Goal: Task Accomplishment & Management: Use online tool/utility

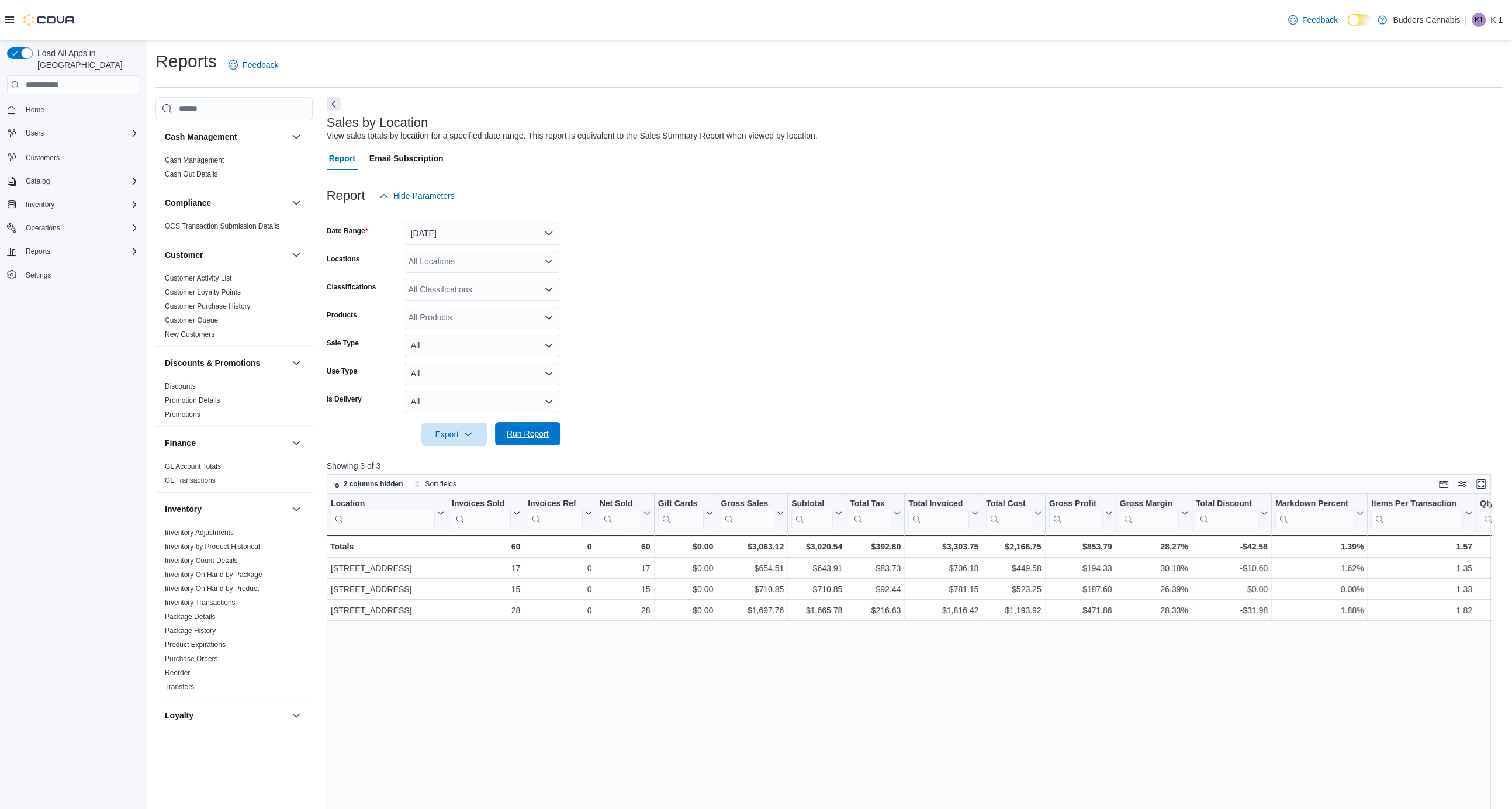
scroll to position [425, 0]
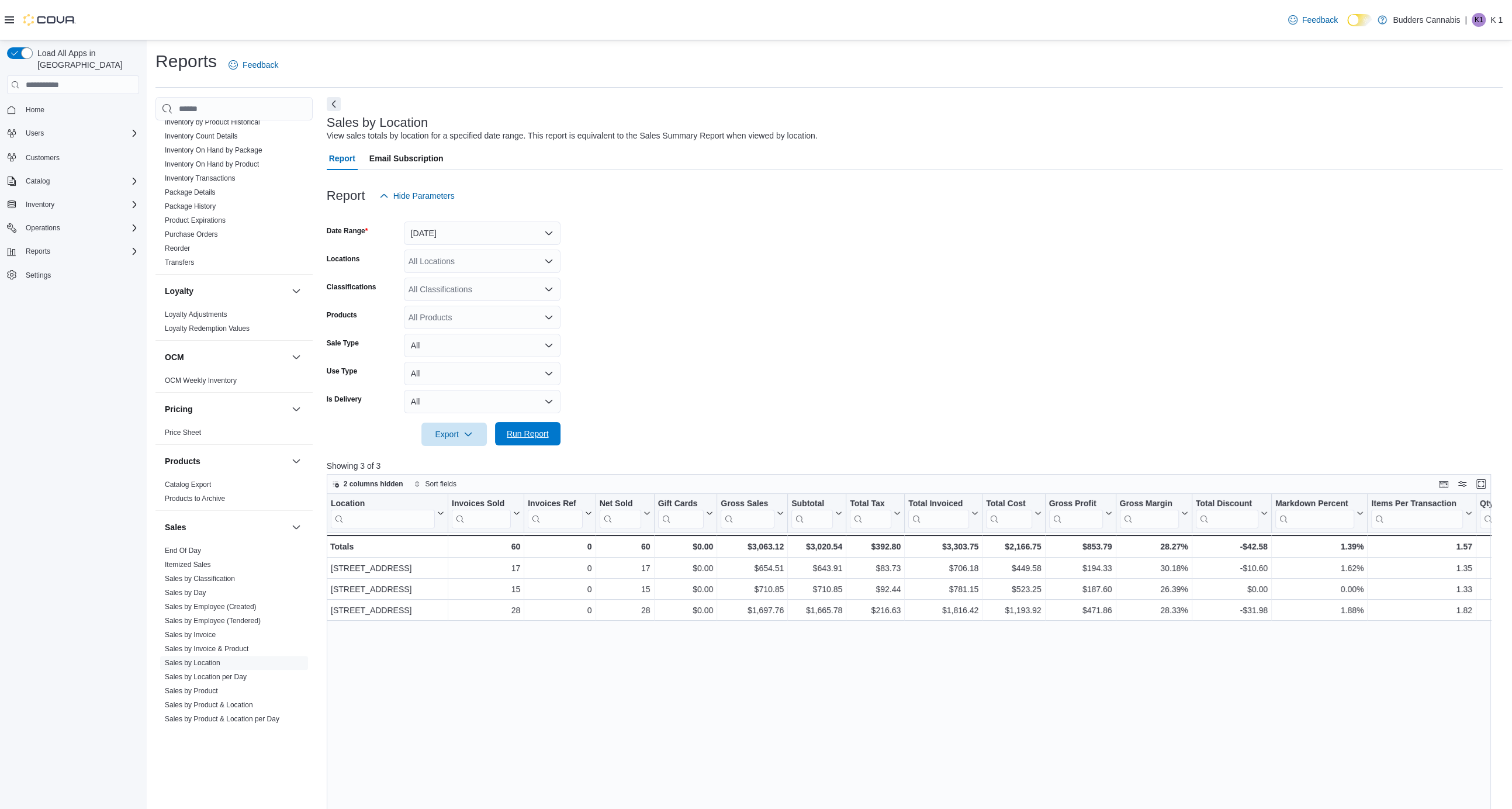
click at [520, 429] on span "Run Report" at bounding box center [527, 434] width 42 height 11
click at [734, 319] on form "Date Range [DATE] Locations All Locations Classifications All Classifications P…" at bounding box center [914, 327] width 1176 height 239
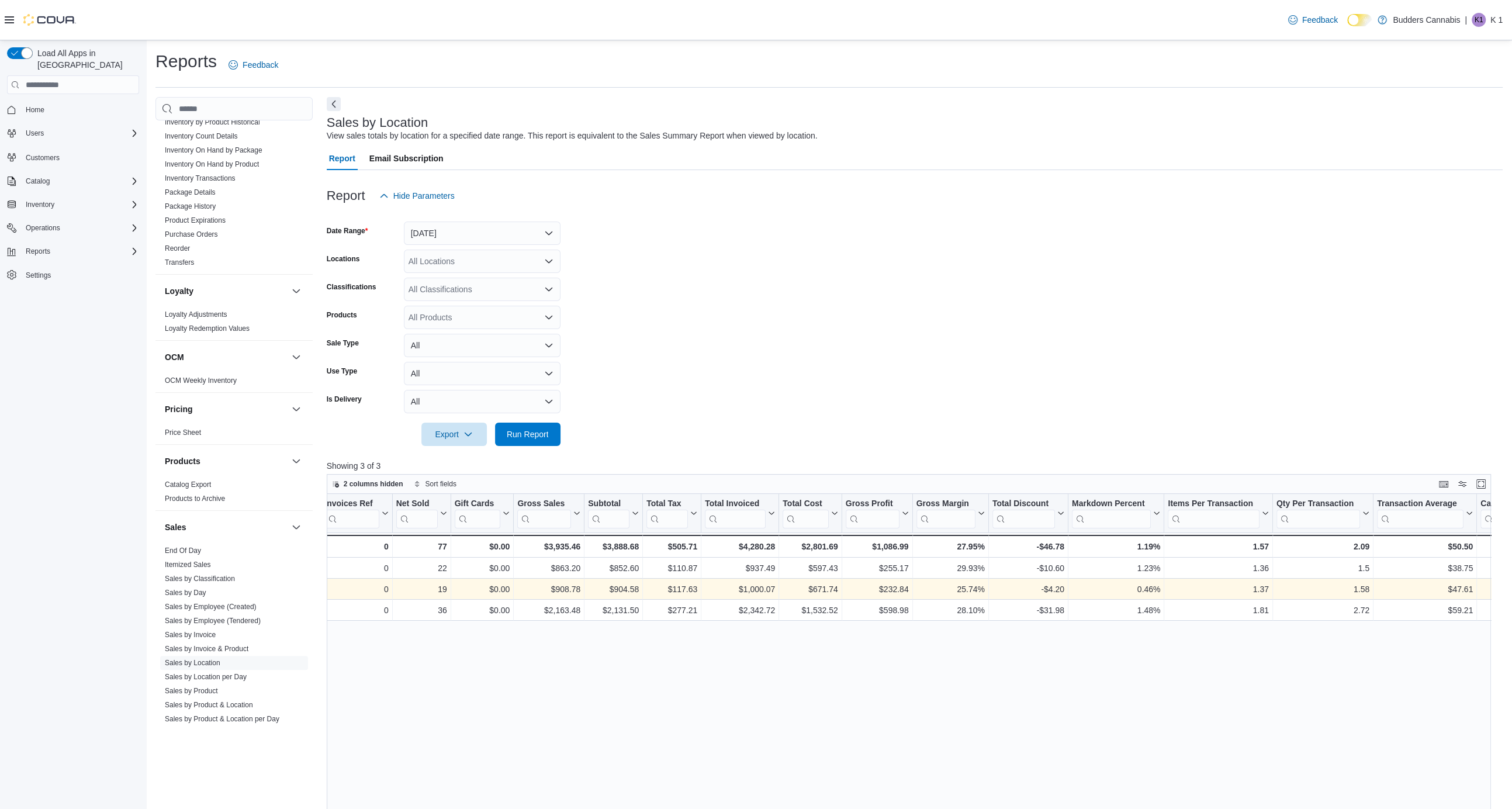
scroll to position [0, 0]
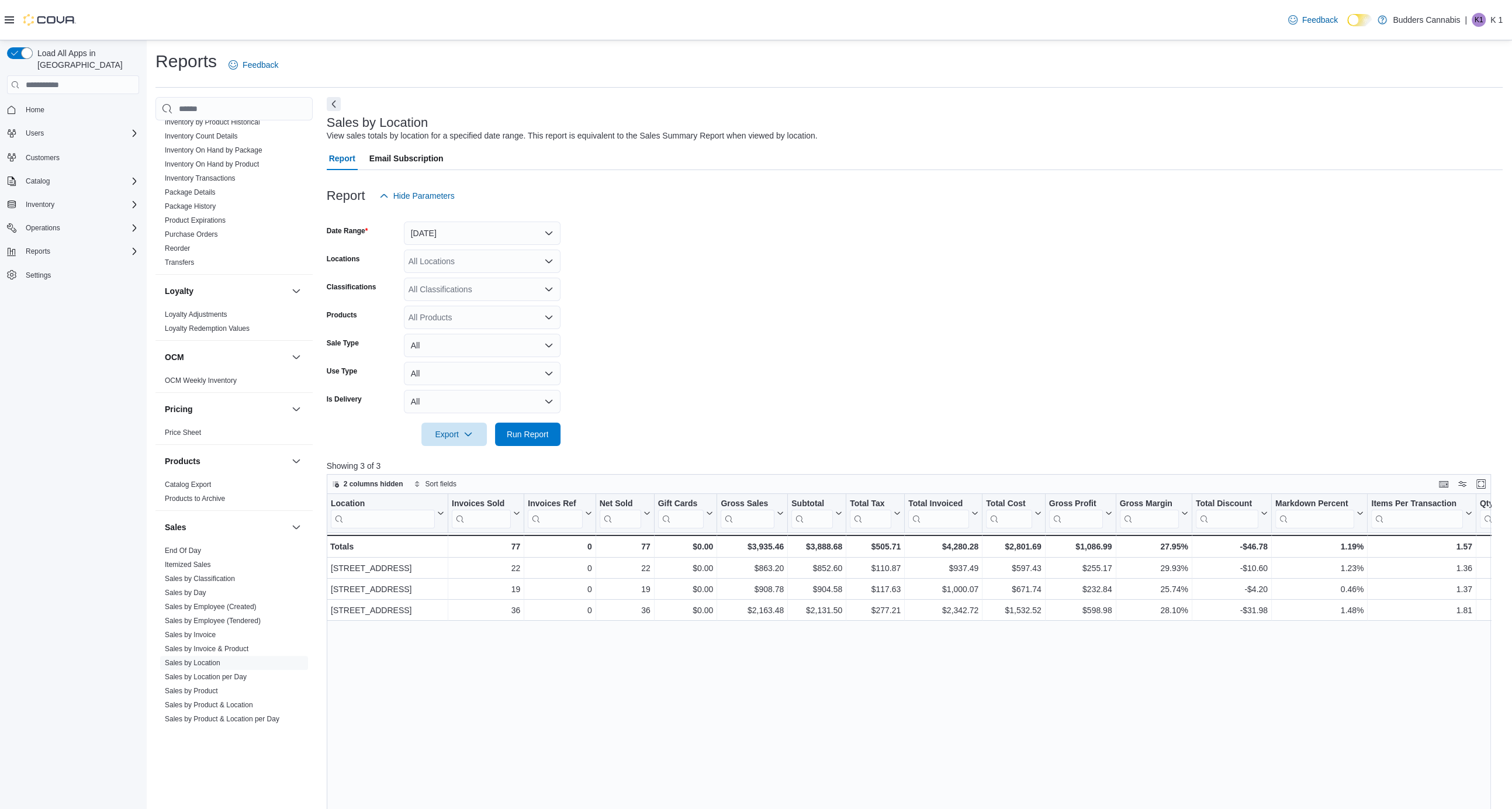
click at [1043, 292] on form "Date Range [DATE] Locations All Locations Classifications All Classifications P…" at bounding box center [914, 327] width 1176 height 239
click at [535, 432] on span "Run Report" at bounding box center [527, 434] width 42 height 11
click at [767, 411] on form "Date Range [DATE] Locations All Locations Classifications All Classifications P…" at bounding box center [914, 327] width 1176 height 239
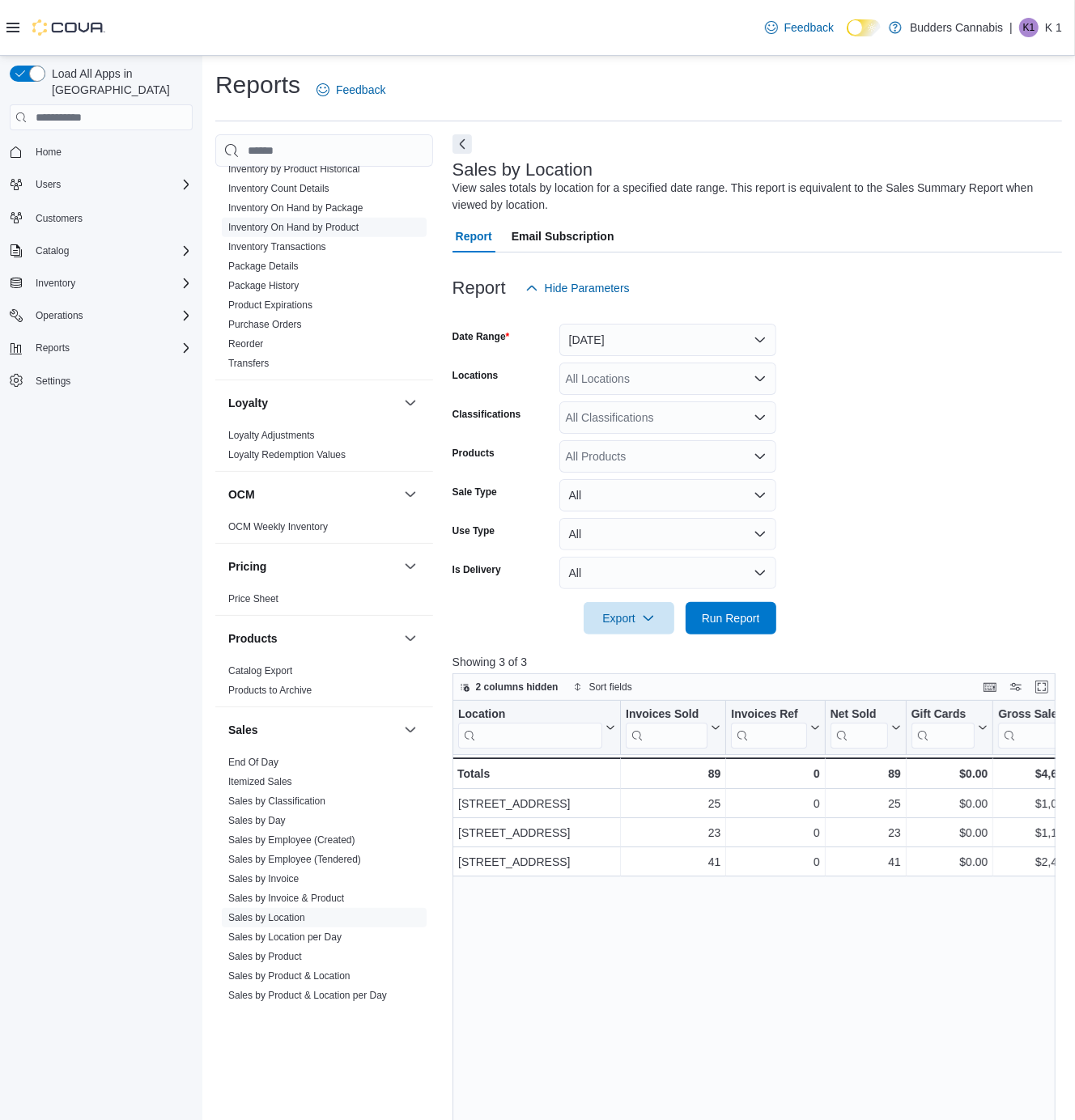
click at [302, 229] on link "Inventory On Hand by Product" at bounding box center [293, 228] width 130 height 11
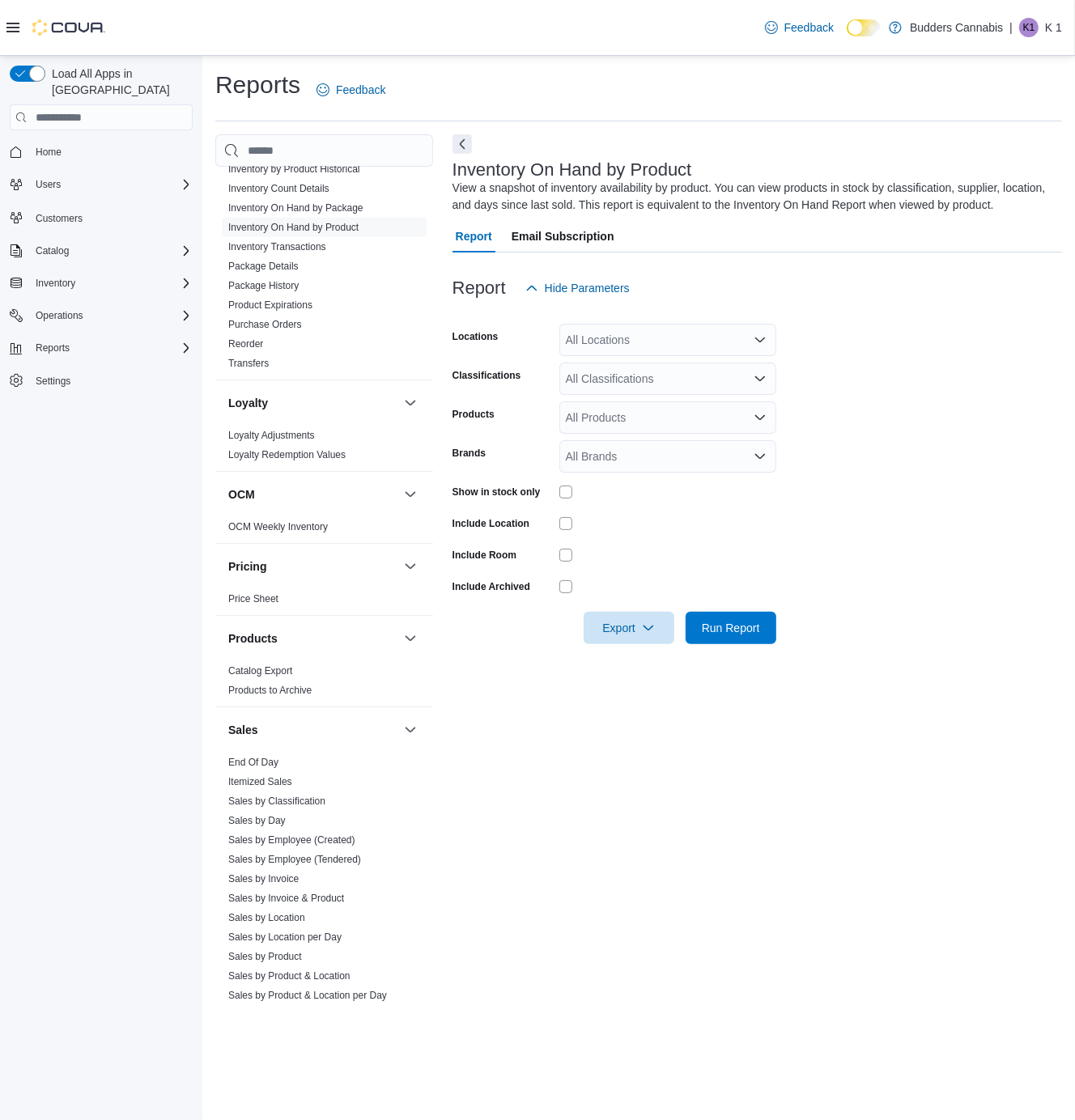
click at [630, 334] on div "All Locations" at bounding box center [668, 340] width 217 height 33
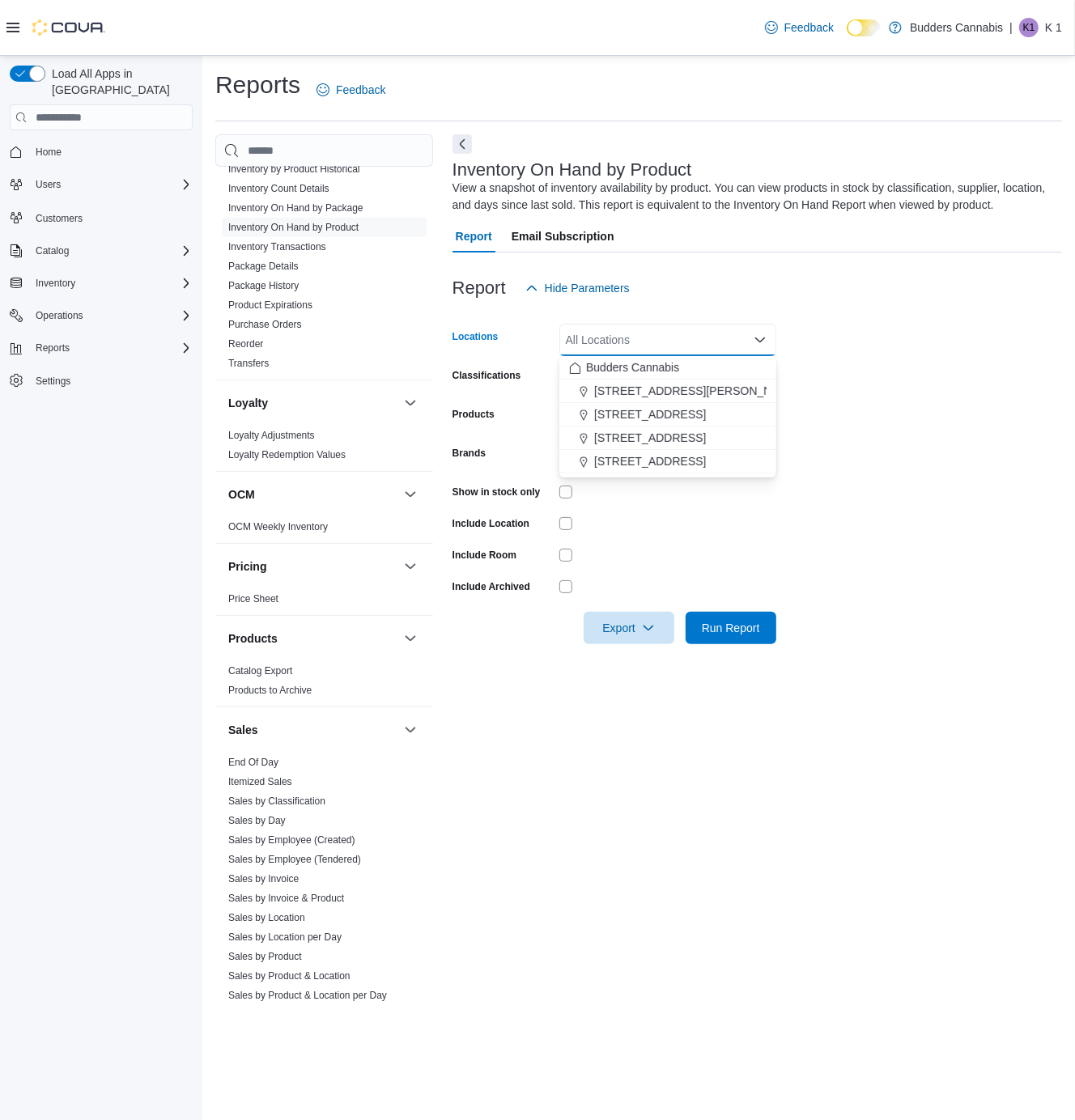
click at [755, 348] on div "All Locations Combo box. Selected. Combo box input. All Locations. Type some te…" at bounding box center [668, 340] width 217 height 33
click at [821, 427] on form "Locations All Locations Combo box. Selected. Combo box input. All Locations. Ty…" at bounding box center [757, 474] width 610 height 340
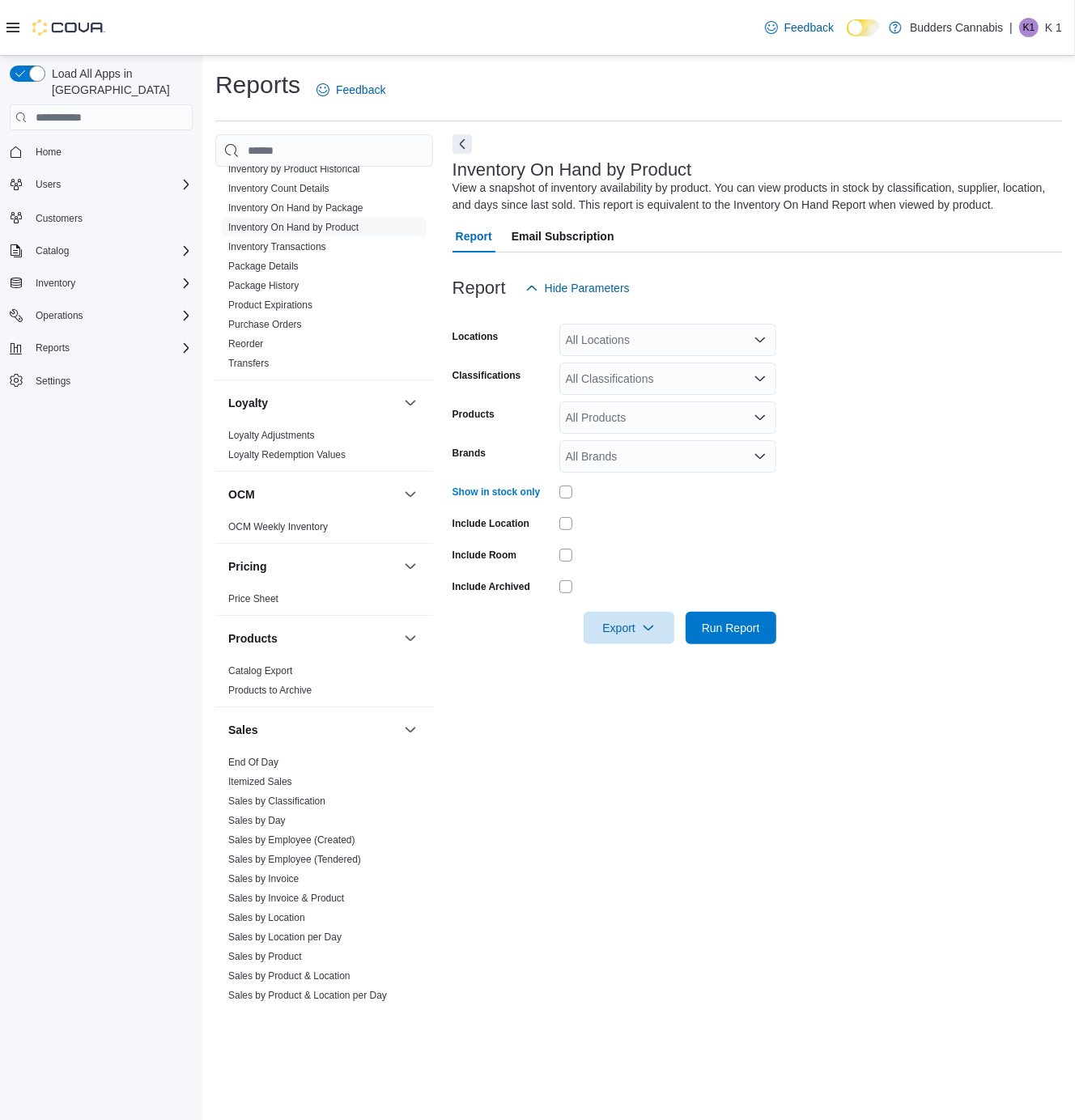
click at [649, 340] on div "All Locations" at bounding box center [668, 340] width 217 height 33
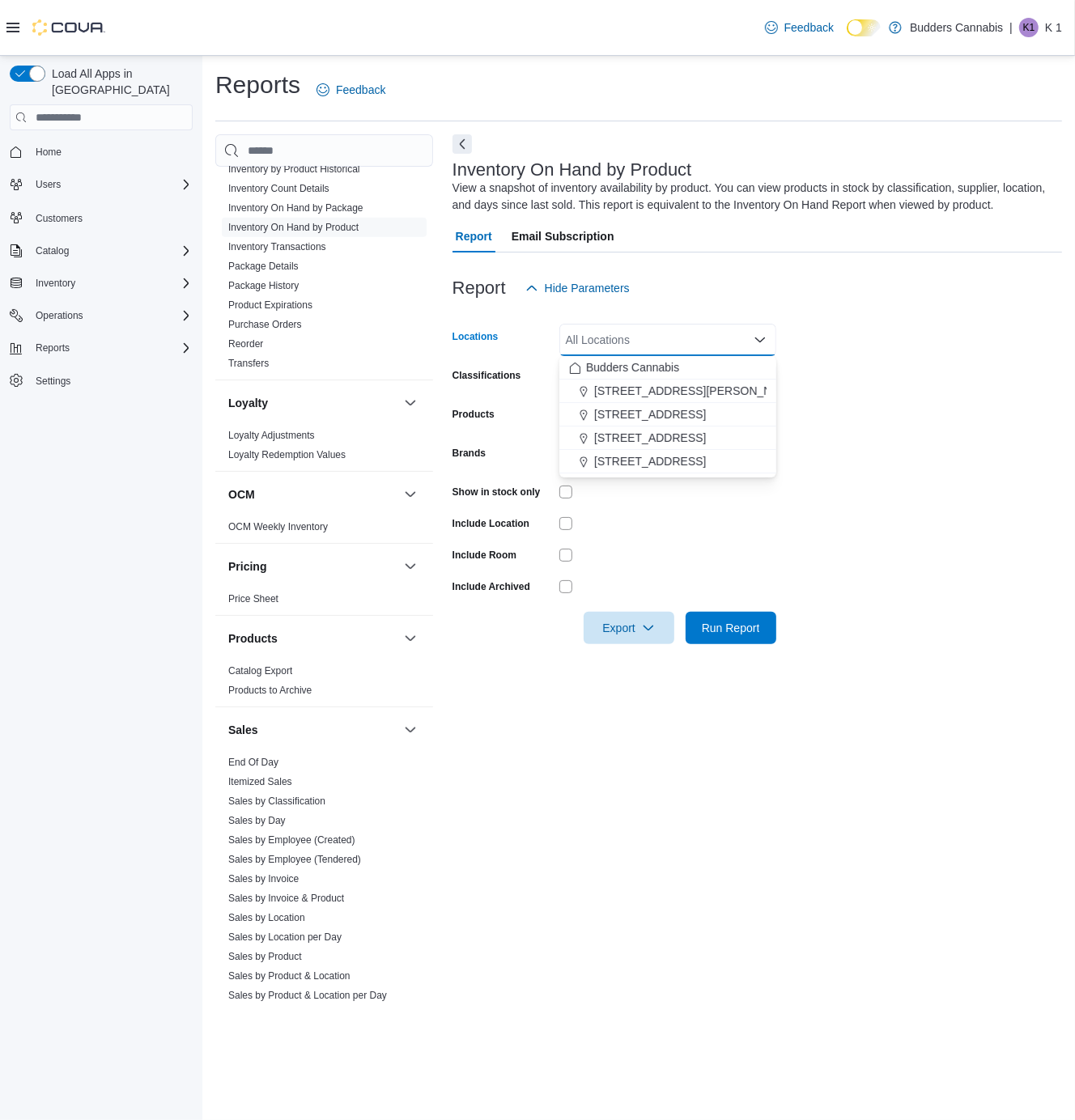
click at [636, 462] on span "[STREET_ADDRESS]" at bounding box center [649, 461] width 111 height 16
click at [918, 504] on form "Locations [STREET_ADDRESS] A4 Combo box. Selected. [STREET_ADDRESS] Press Backs…" at bounding box center [757, 474] width 610 height 340
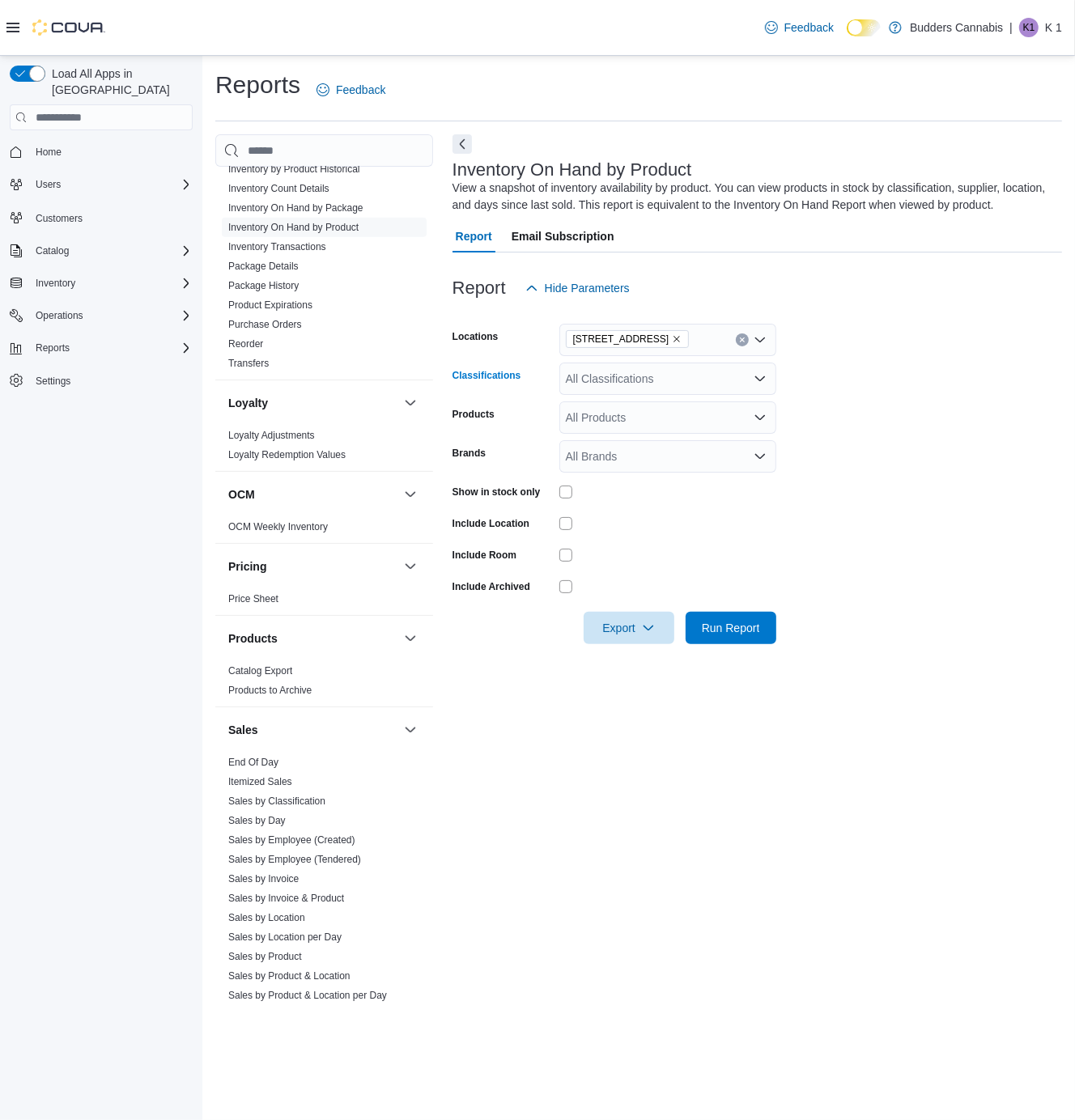
click at [635, 371] on div "All Classifications" at bounding box center [668, 378] width 217 height 33
click at [635, 526] on span "Flower" at bounding box center [619, 523] width 34 height 16
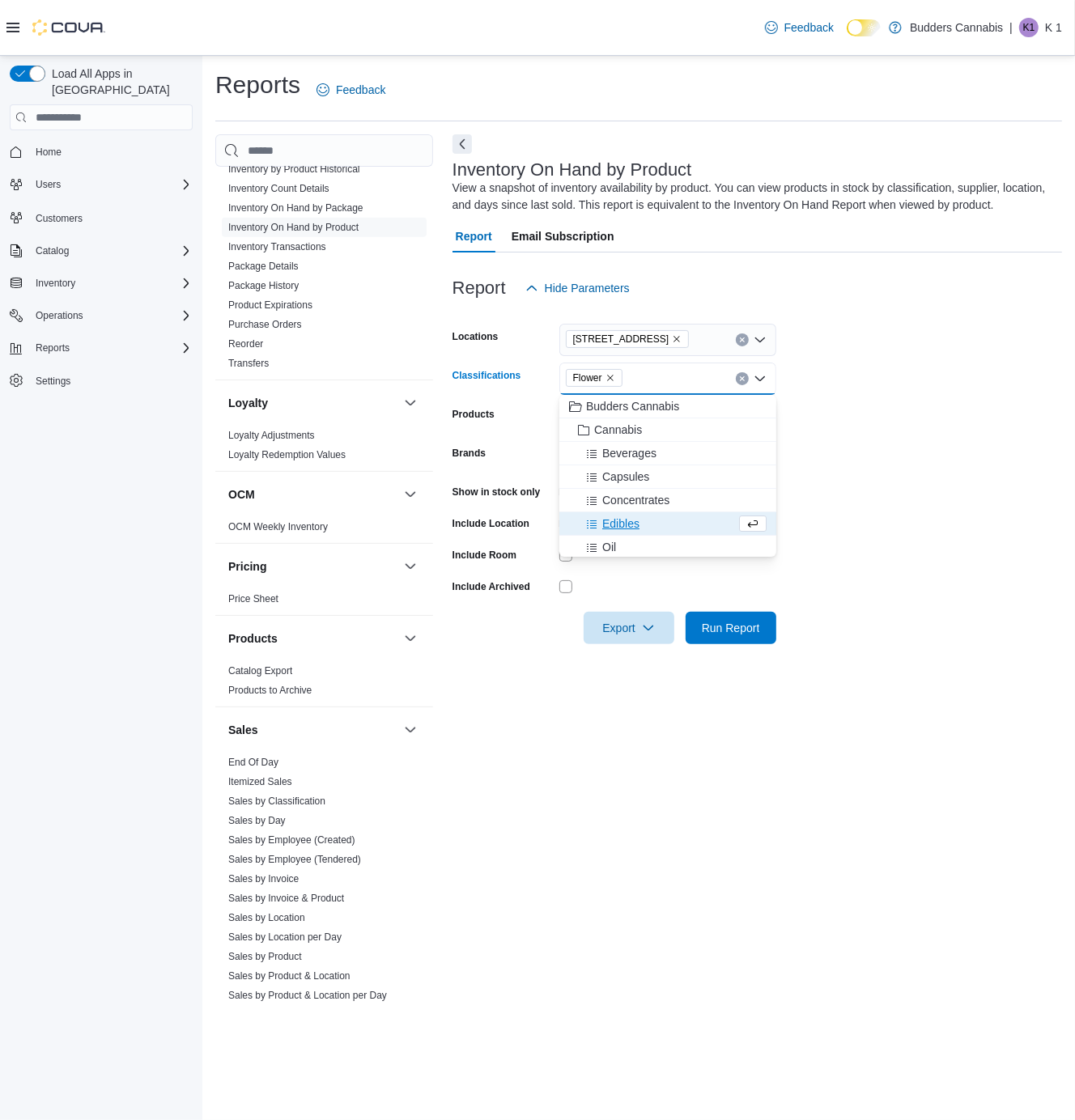
click at [853, 641] on form "Locations [STREET_ADDRESS] Classifications Flower Combo box. Selected. Flower. …" at bounding box center [757, 474] width 610 height 340
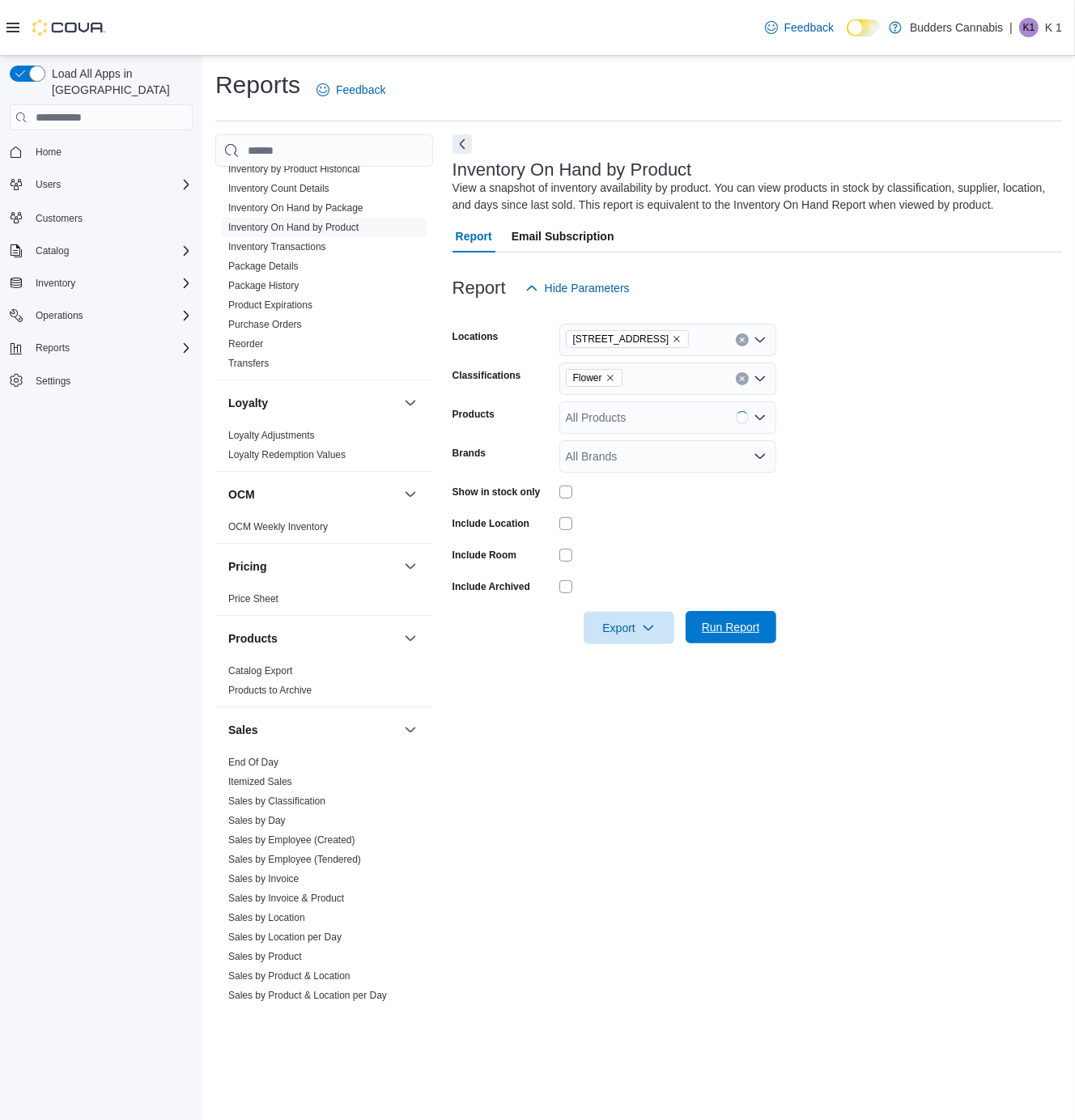
click at [749, 641] on span "Run Report" at bounding box center [731, 627] width 71 height 33
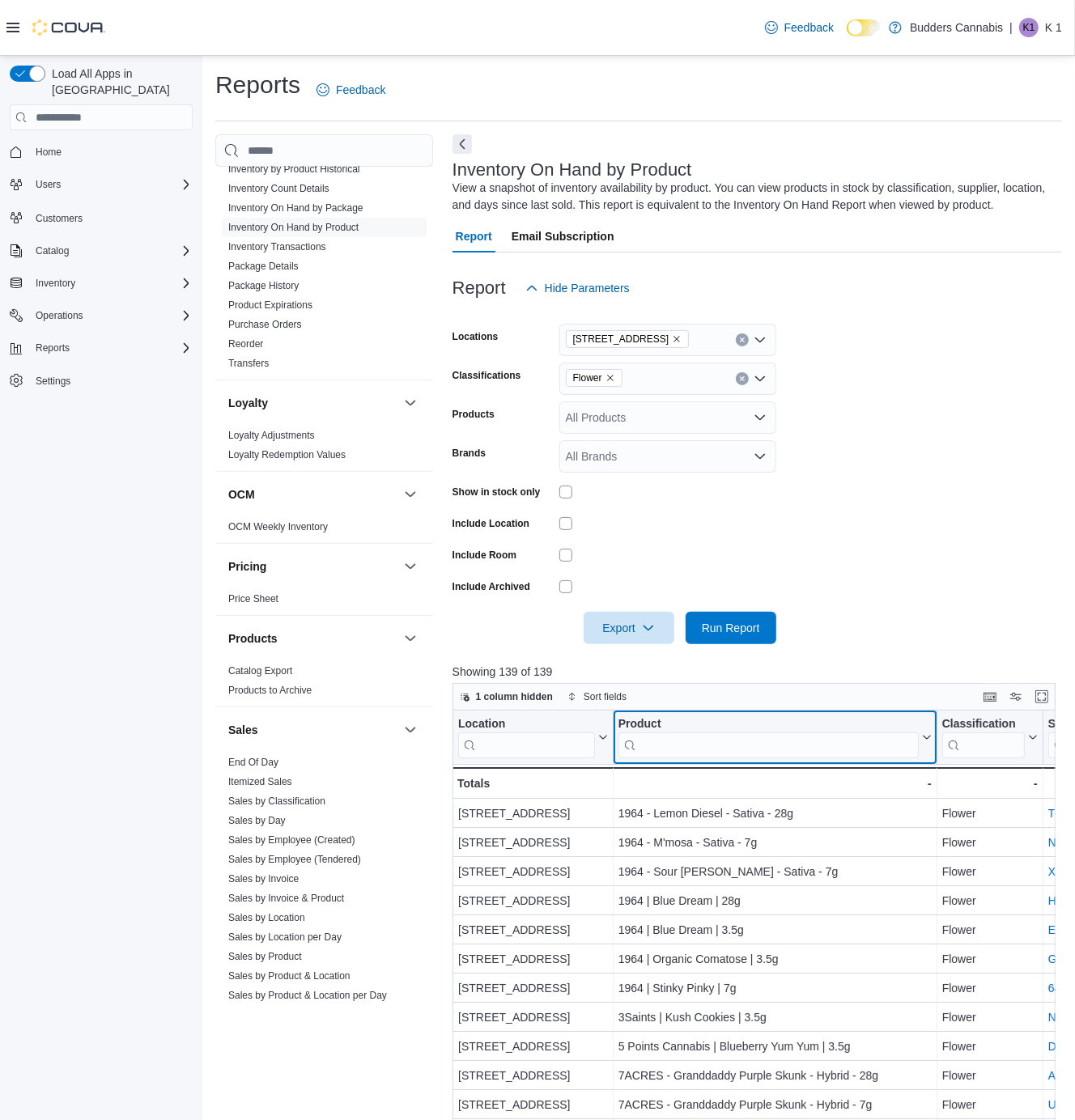
click at [810, 738] on input "search" at bounding box center [768, 745] width 301 height 26
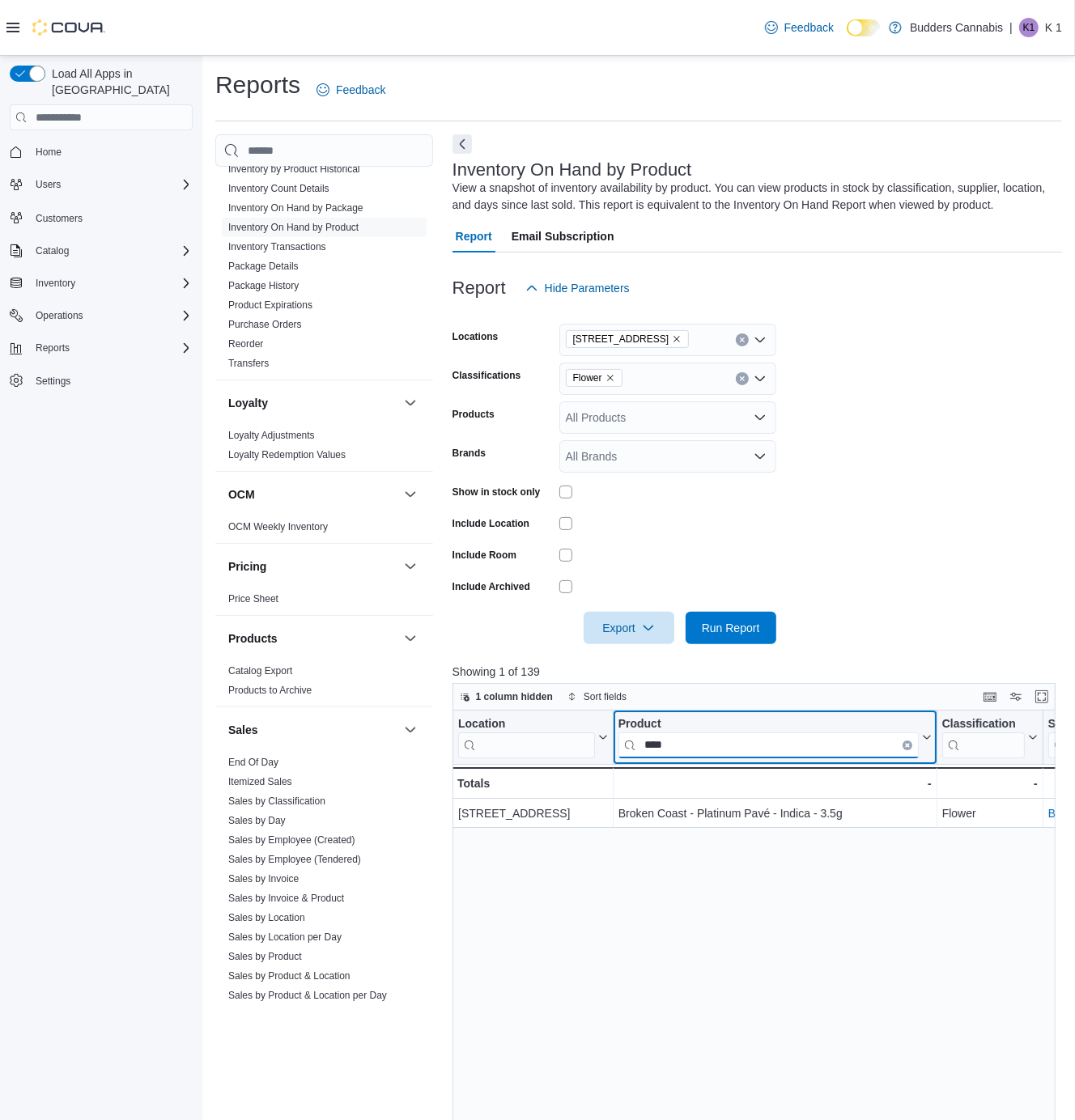
type input "****"
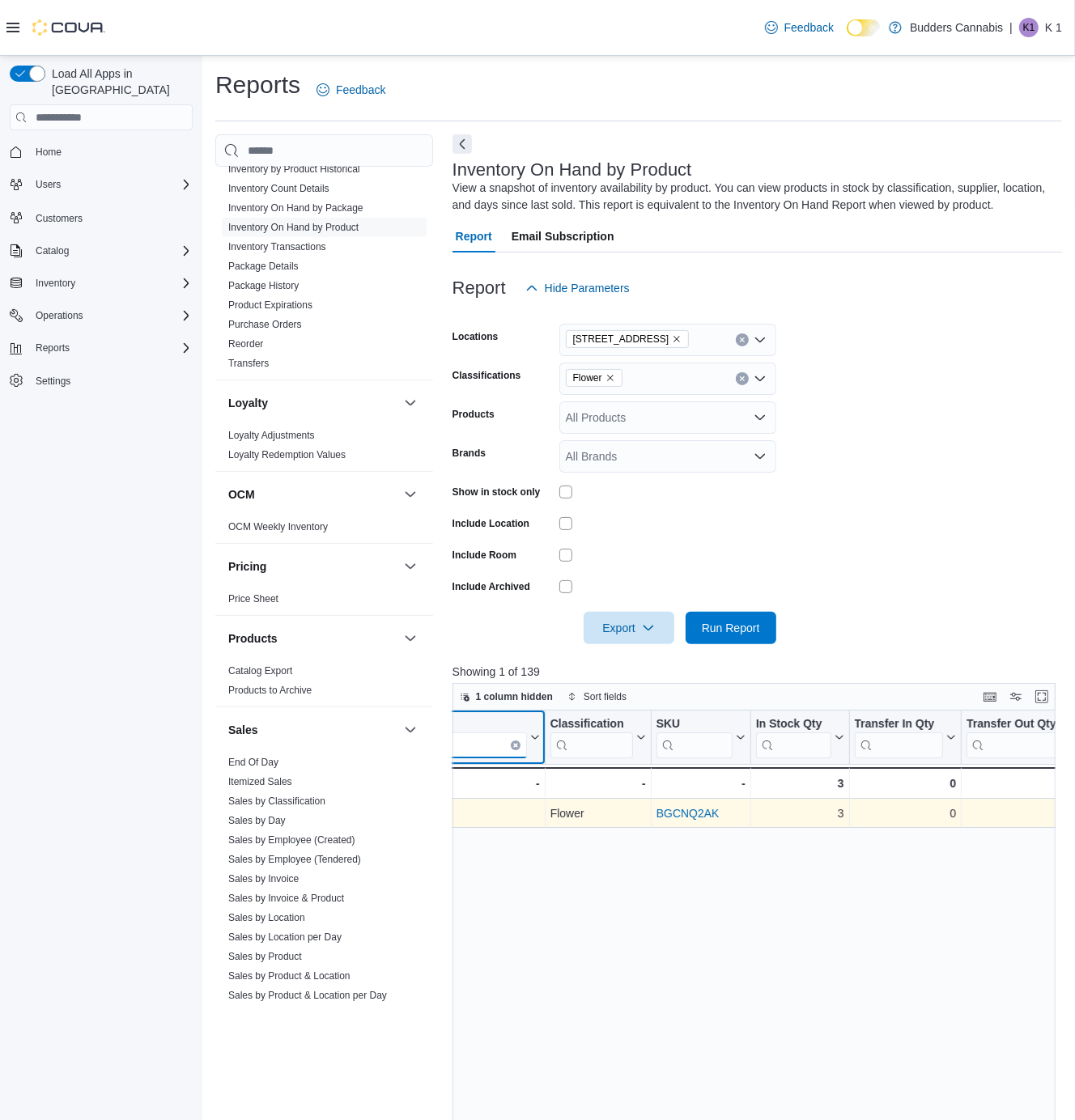
scroll to position [0, 399]
click at [726, 810] on div "BGCNQ2AK" at bounding box center [692, 813] width 89 height 20
drag, startPoint x: 726, startPoint y: 810, endPoint x: 641, endPoint y: 815, distance: 85.1
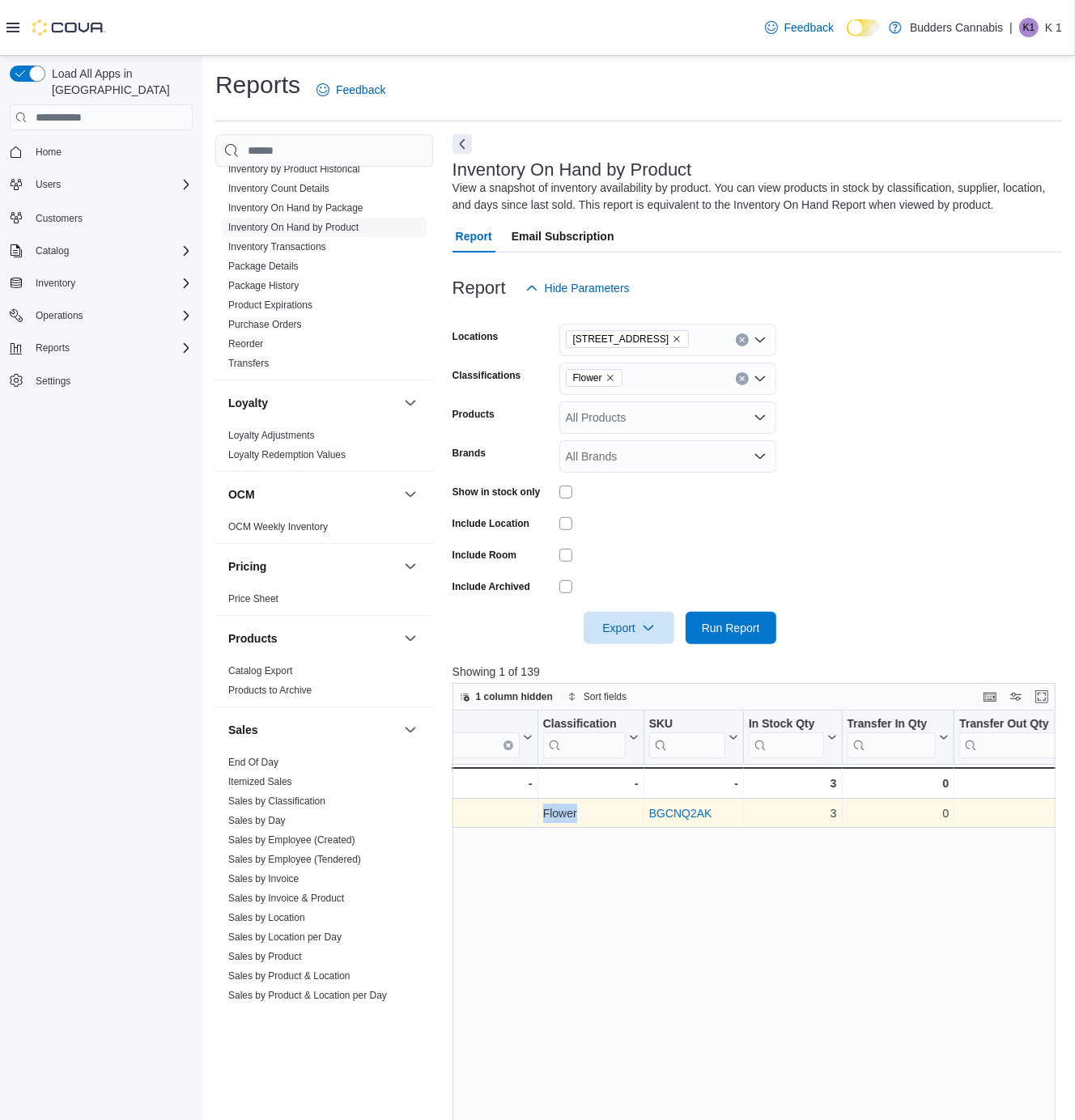
click at [648, 815] on div "BGCNQ2AK" at bounding box center [692, 813] width 89 height 20
click at [715, 821] on div "BGCNQ2AK" at bounding box center [692, 813] width 89 height 20
copy link "BGCNQ2AK"
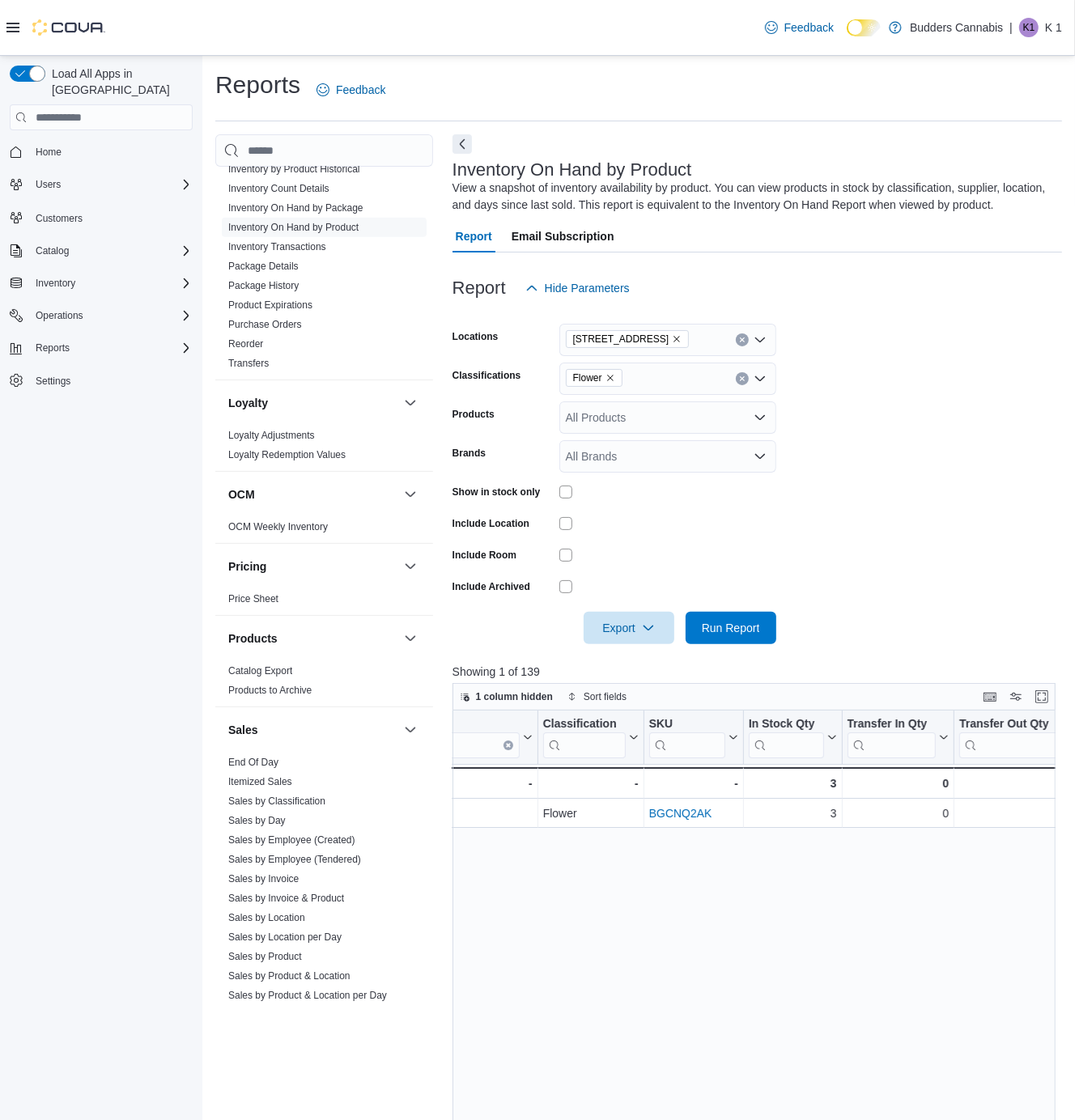
click at [1041, 336] on form "Locations [STREET_ADDRESS] Classifications Flower Products All Products Brands …" at bounding box center [757, 474] width 610 height 340
